Goal: Information Seeking & Learning: Learn about a topic

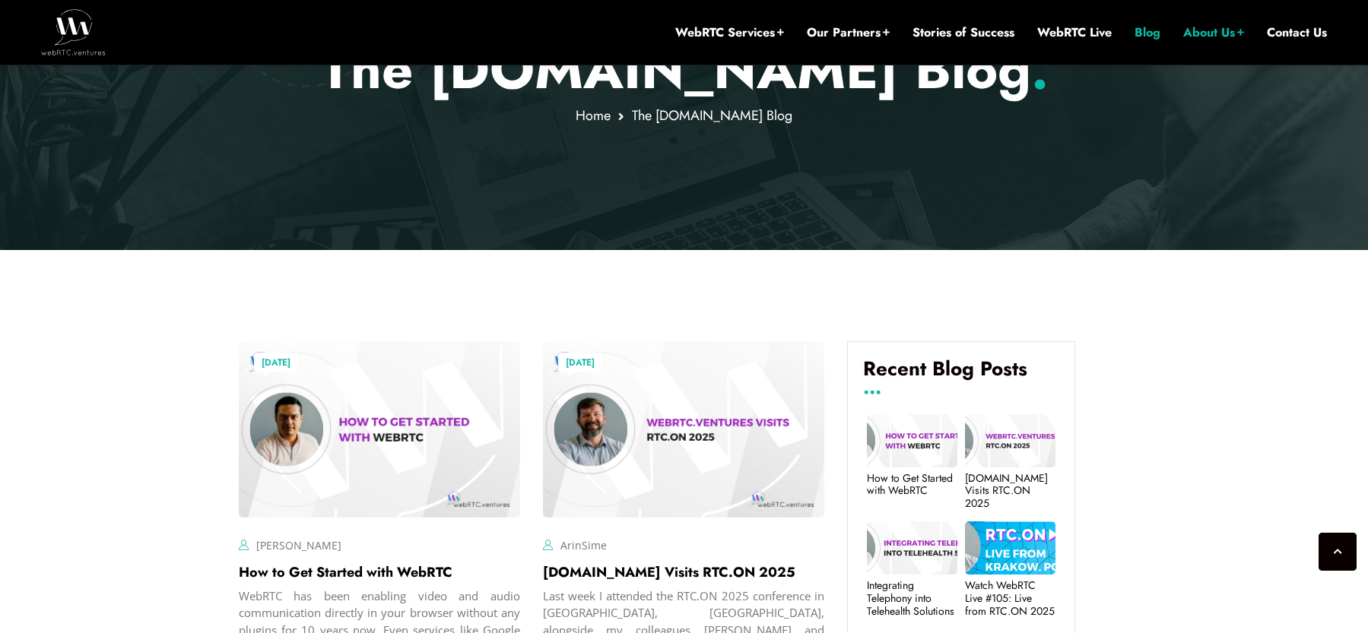
scroll to position [264, 0]
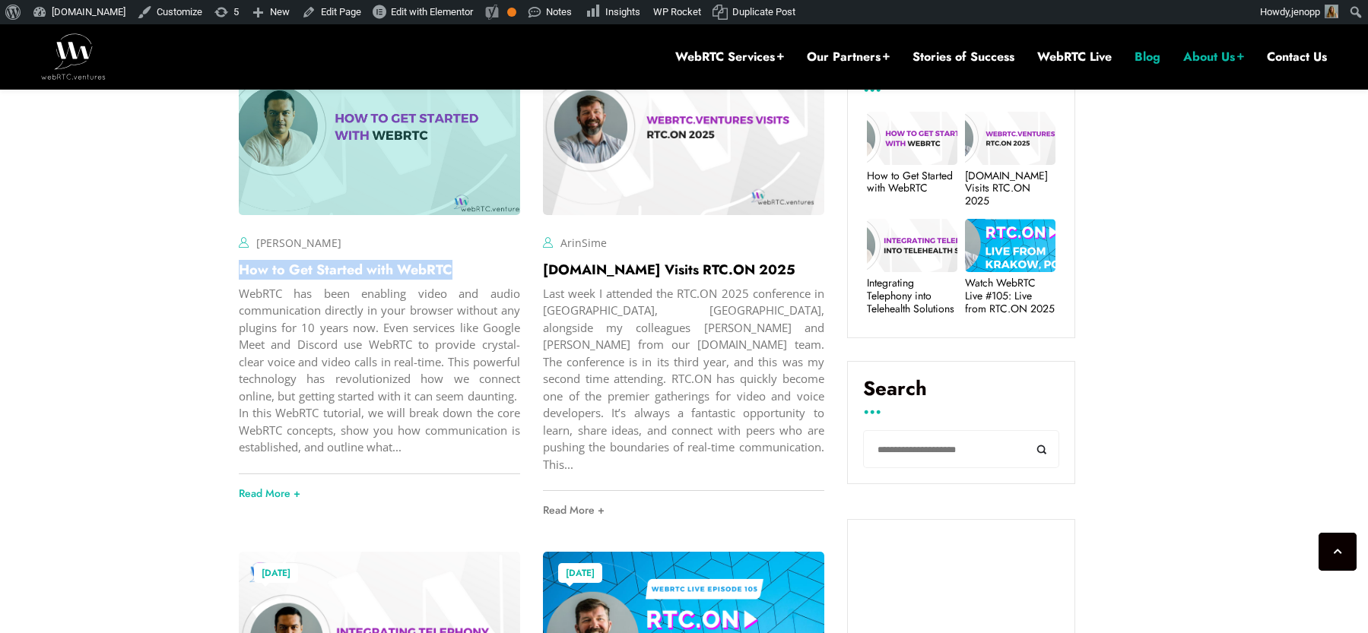
click at [333, 274] on link "How to Get Started with WebRTC" at bounding box center [346, 270] width 214 height 20
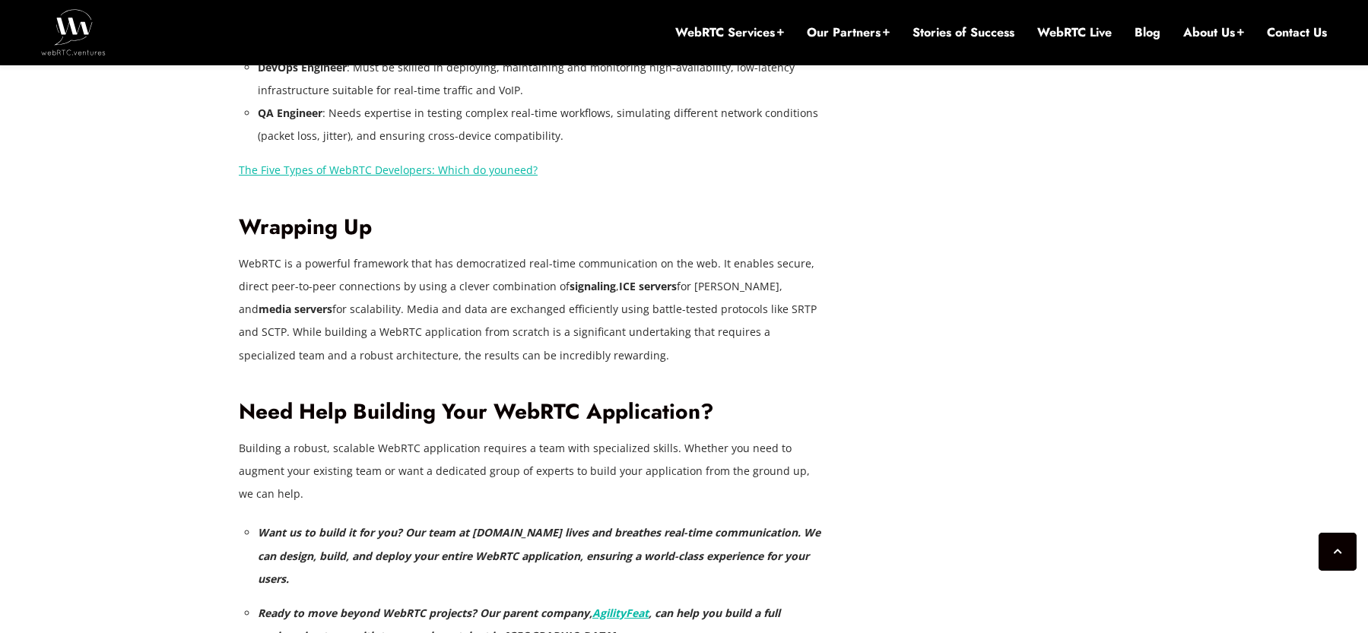
scroll to position [6401, 0]
drag, startPoint x: 538, startPoint y: 266, endPoint x: 235, endPoint y: 179, distance: 314.8
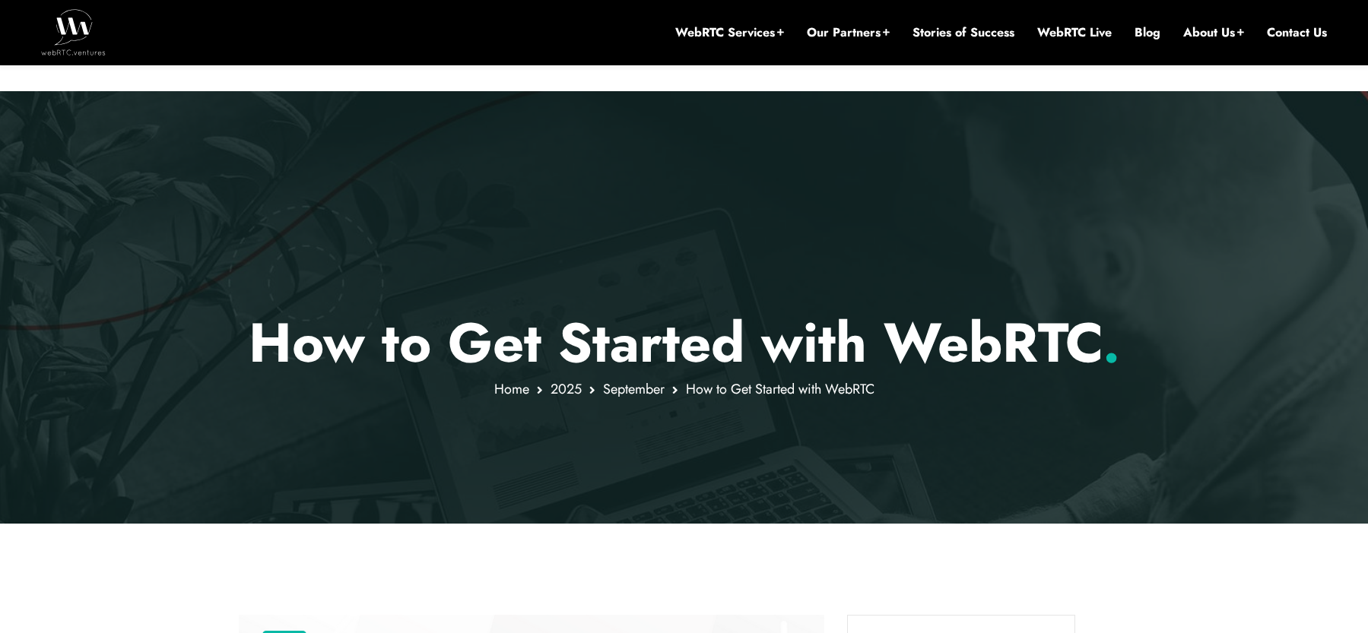
scroll to position [832, 0]
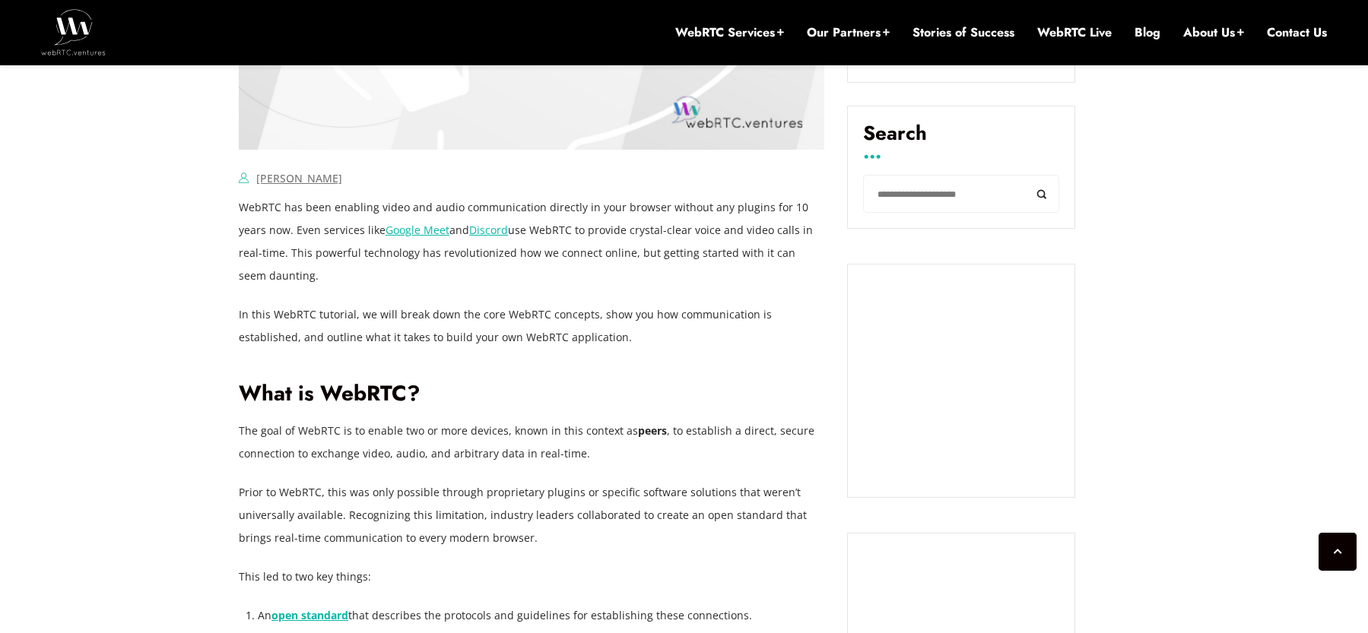
drag, startPoint x: 239, startPoint y: 209, endPoint x: 579, endPoint y: 337, distance: 363.1
copy div "WebRTC has been enabling video and audio communication directly in your browser…"
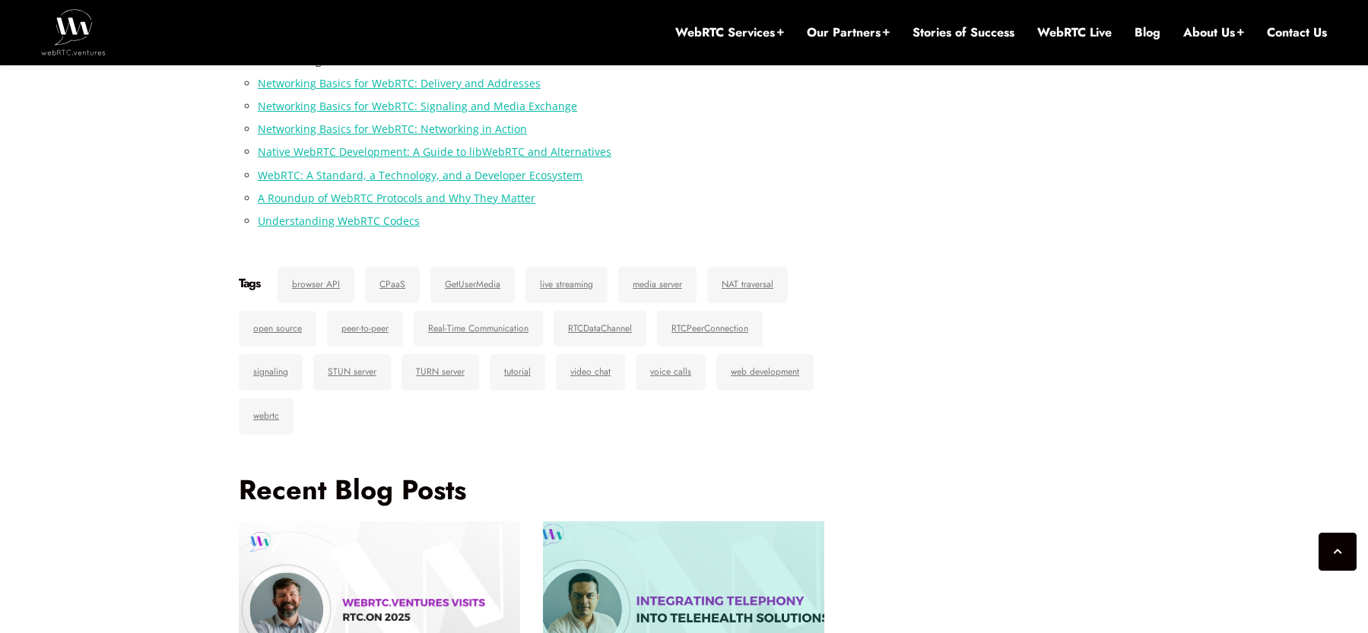
scroll to position [7442, 0]
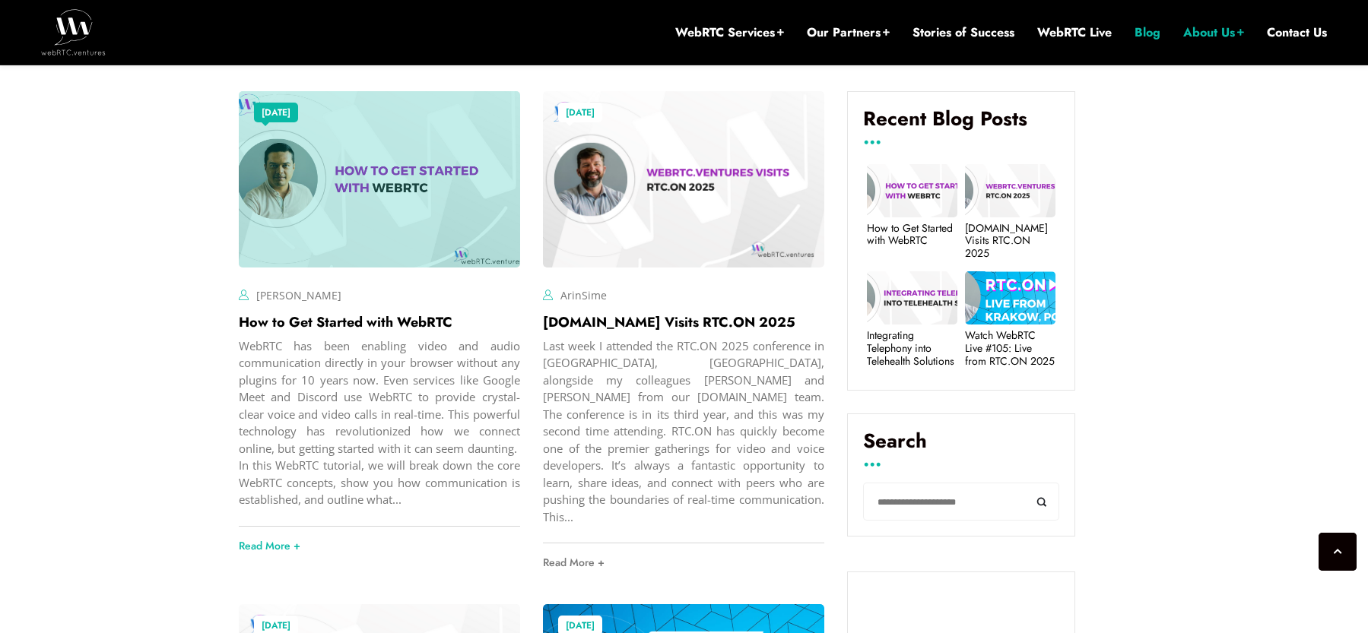
scroll to position [780, 0]
